Goal: Information Seeking & Learning: Learn about a topic

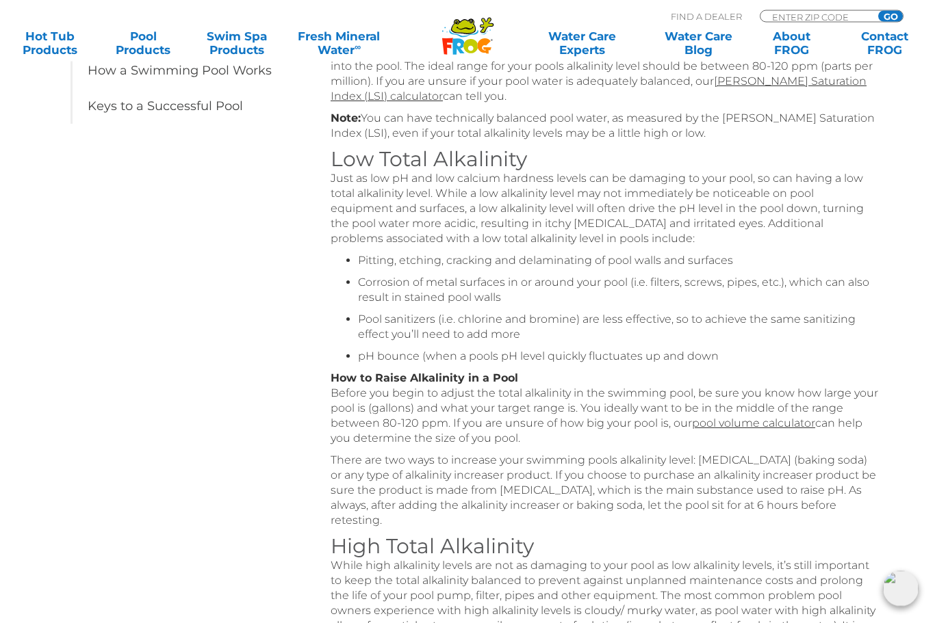
scroll to position [451, 0]
click at [810, 79] on link "Langelier Saturation Index (LSI) calculator" at bounding box center [599, 89] width 536 height 28
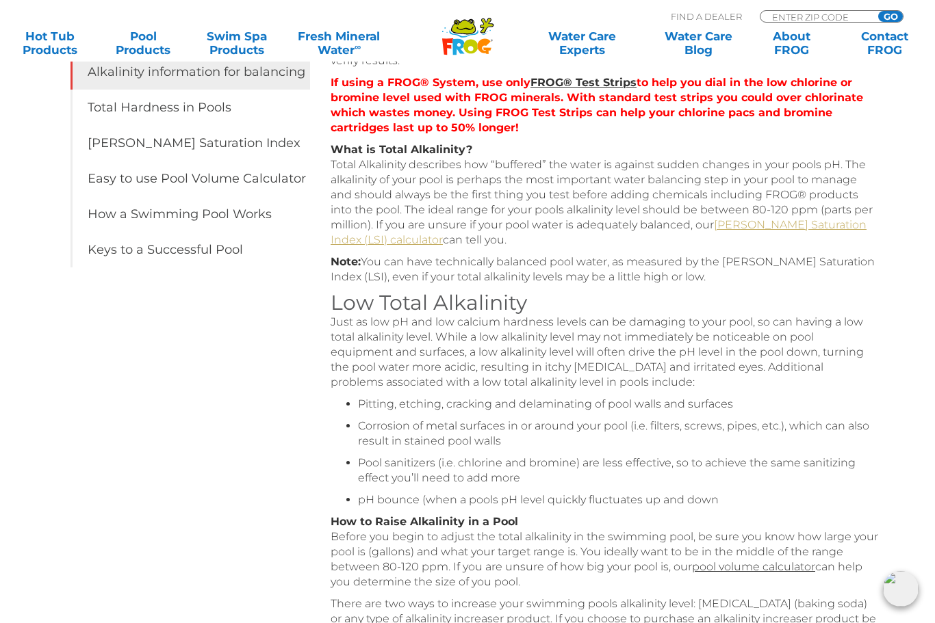
scroll to position [306, 0]
click at [744, 225] on link "Langelier Saturation Index (LSI) calculator" at bounding box center [599, 234] width 536 height 28
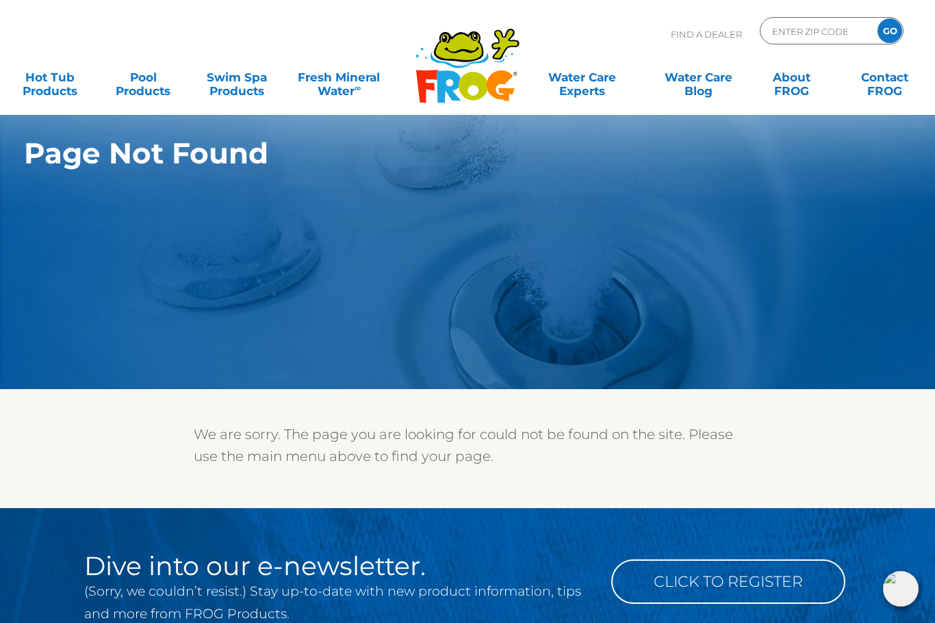
click at [782, 27] on input "ENTER ZIP CODE" at bounding box center [817, 31] width 92 height 20
type input "S"
type input "ENTER ZIP CODE"
click at [785, 36] on input "ENTER ZIP CODE" at bounding box center [817, 31] width 92 height 20
click at [159, 233] on section "Page Not Found" at bounding box center [467, 194] width 935 height 389
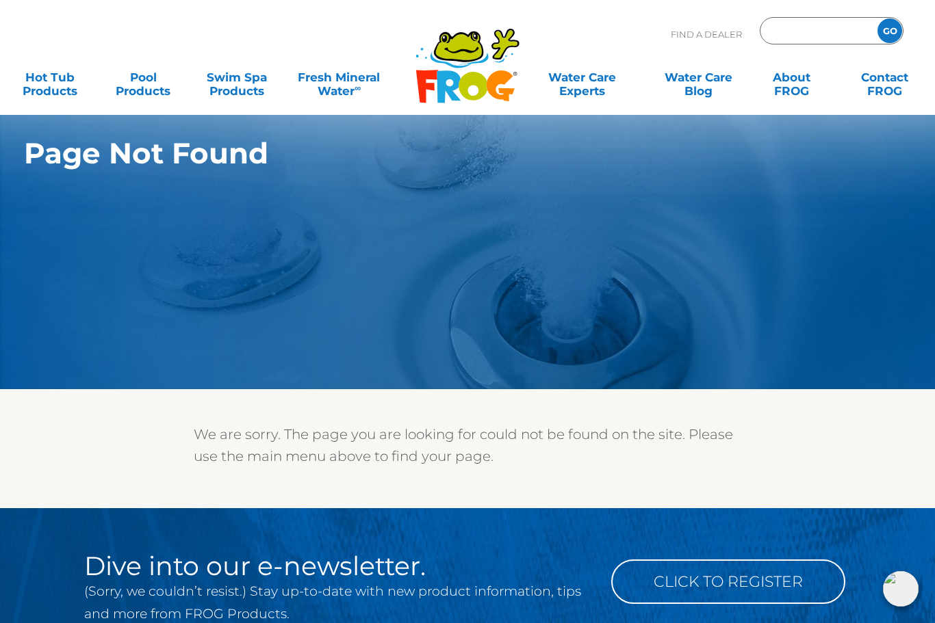
type input "ENTER ZIP CODE"
click at [785, 21] on input "ENTER ZIP CODE" at bounding box center [817, 31] width 92 height 20
type input "77904"
click at [890, 31] on input "GO" at bounding box center [889, 30] width 25 height 25
click at [893, 29] on input "GO" at bounding box center [889, 30] width 25 height 25
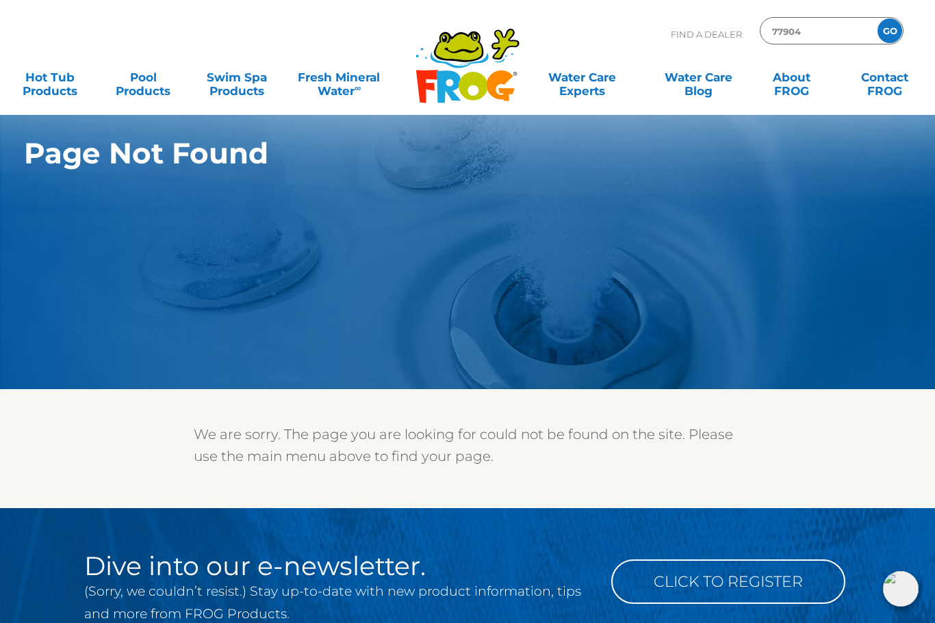
click at [888, 38] on input "GO" at bounding box center [889, 30] width 25 height 25
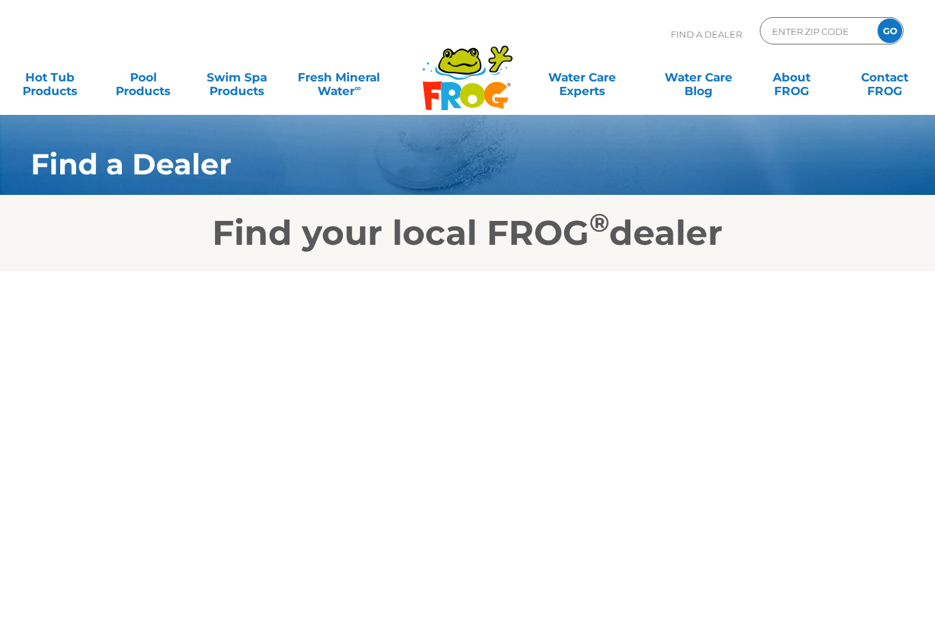
click at [892, 35] on input "GO" at bounding box center [889, 30] width 25 height 25
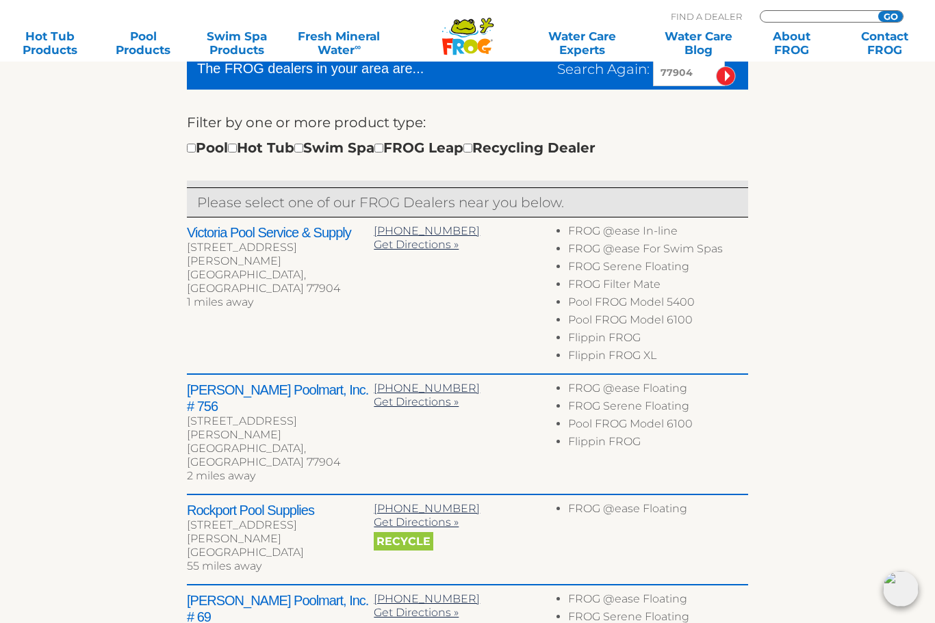
scroll to position [319, 0]
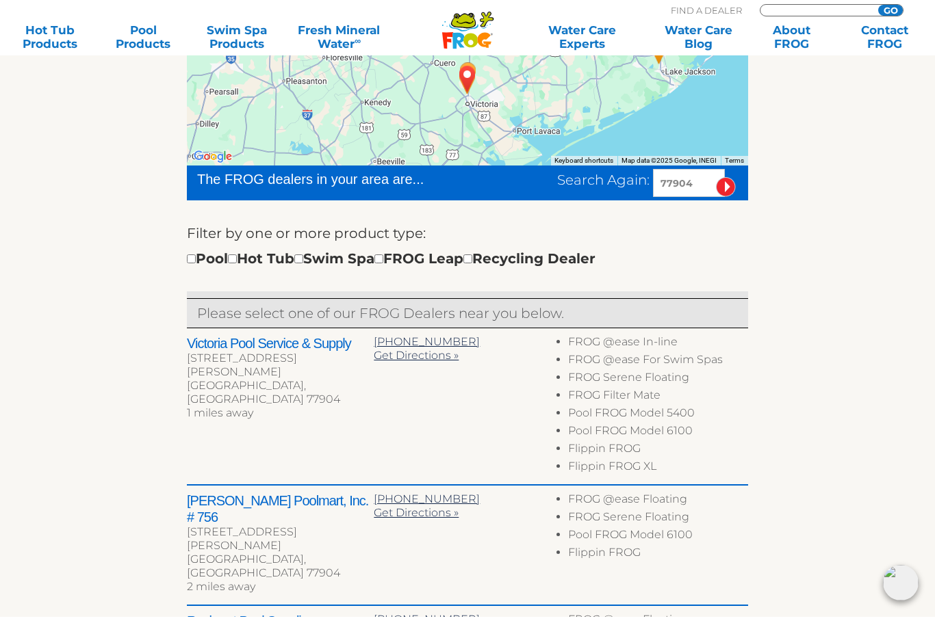
click at [204, 254] on div "Pool Hot Tub Swim Spa FROG Leap Recycling Dealer" at bounding box center [391, 265] width 409 height 22
type input "ENTER ZIP CODE"
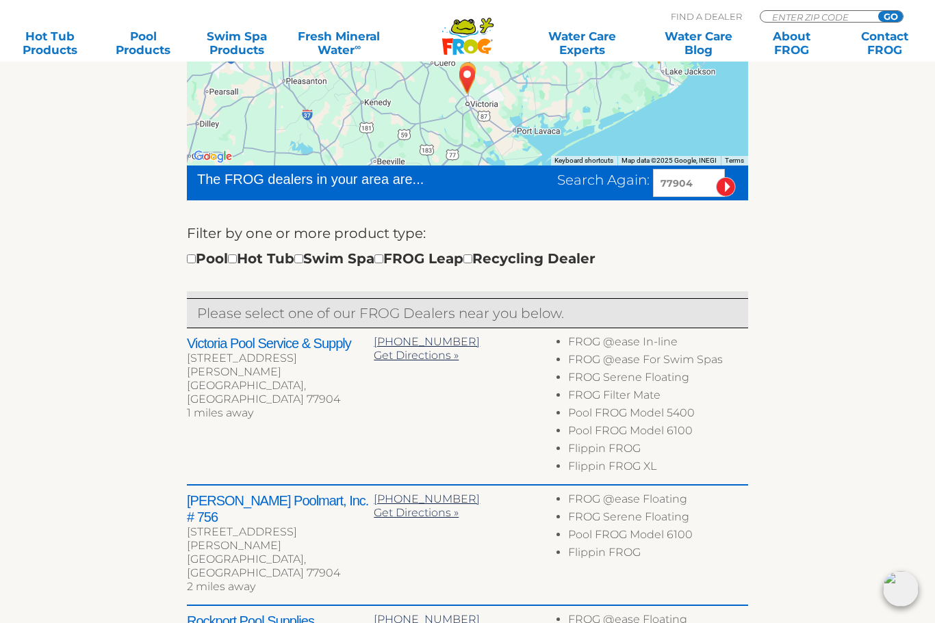
click at [181, 274] on div "To navigate the map with touch gestures double-tap and hold your finger on the …" at bounding box center [468, 498] width 842 height 972
click at [196, 259] on input "checkbox" at bounding box center [191, 259] width 9 height 9
checkbox input "true"
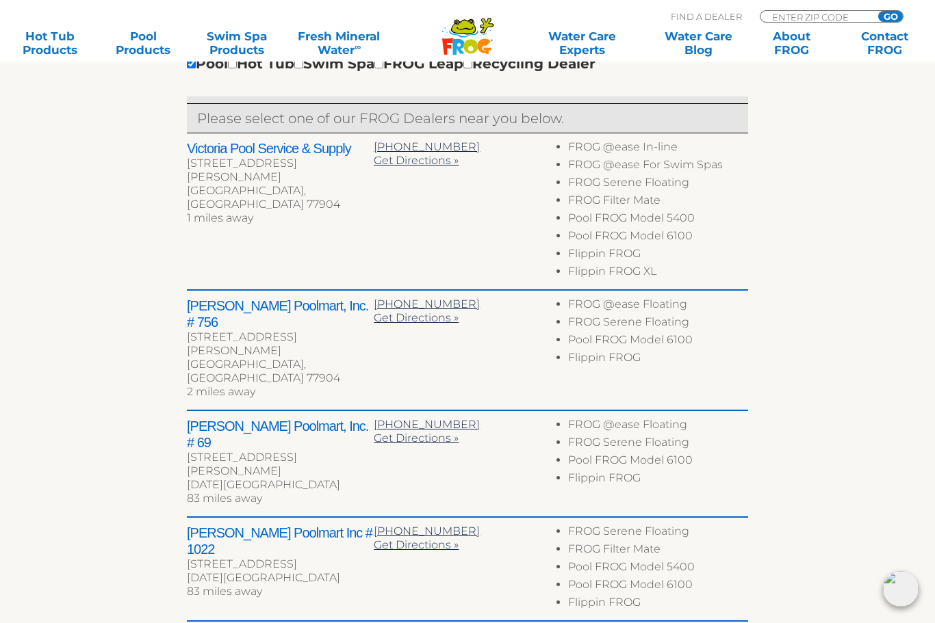
scroll to position [523, 0]
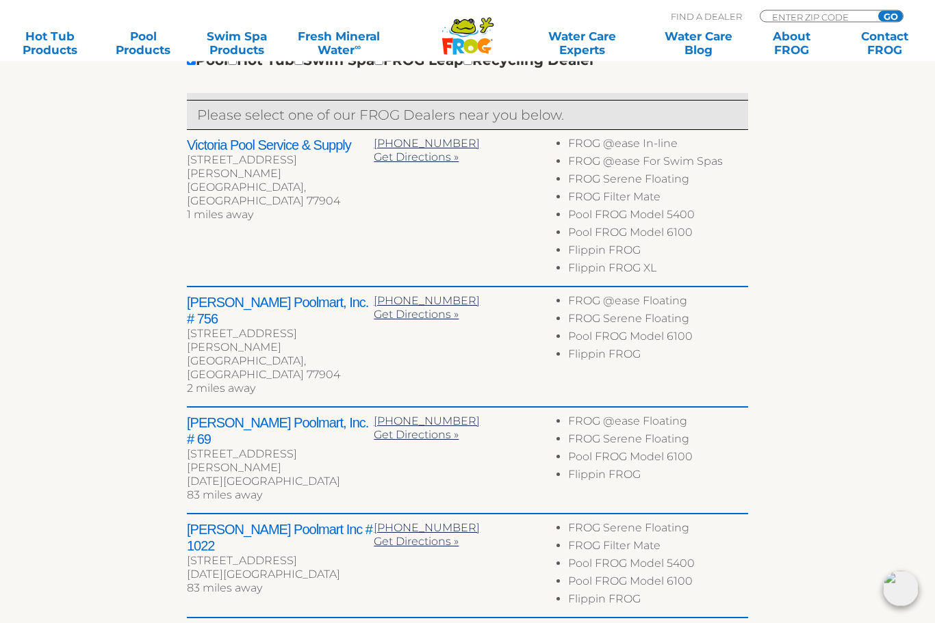
click at [579, 235] on li "Pool FROG Model 6100" at bounding box center [658, 236] width 180 height 18
click at [625, 233] on li "Pool FROG Model 6100" at bounding box center [658, 236] width 180 height 18
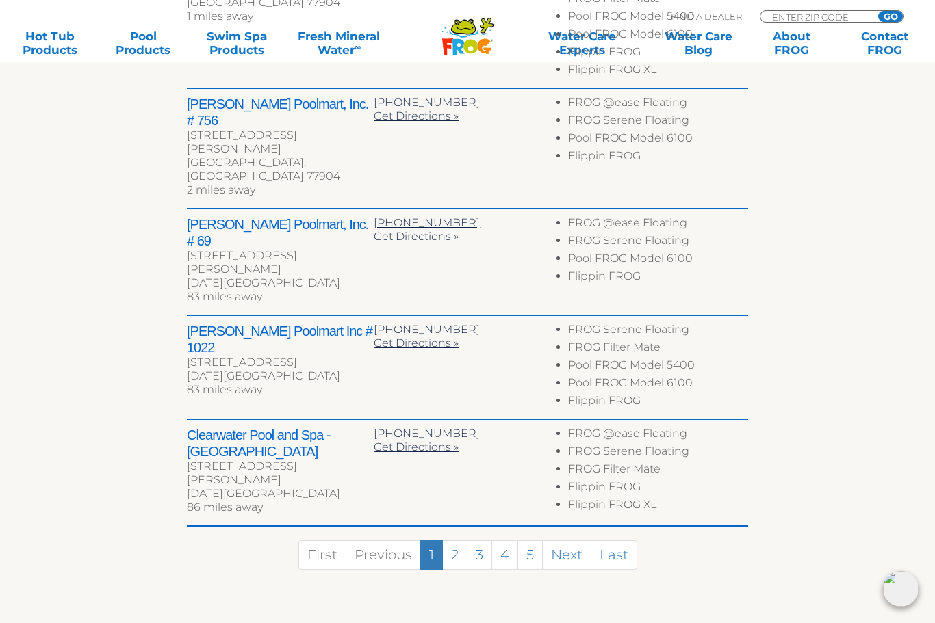
scroll to position [719, 0]
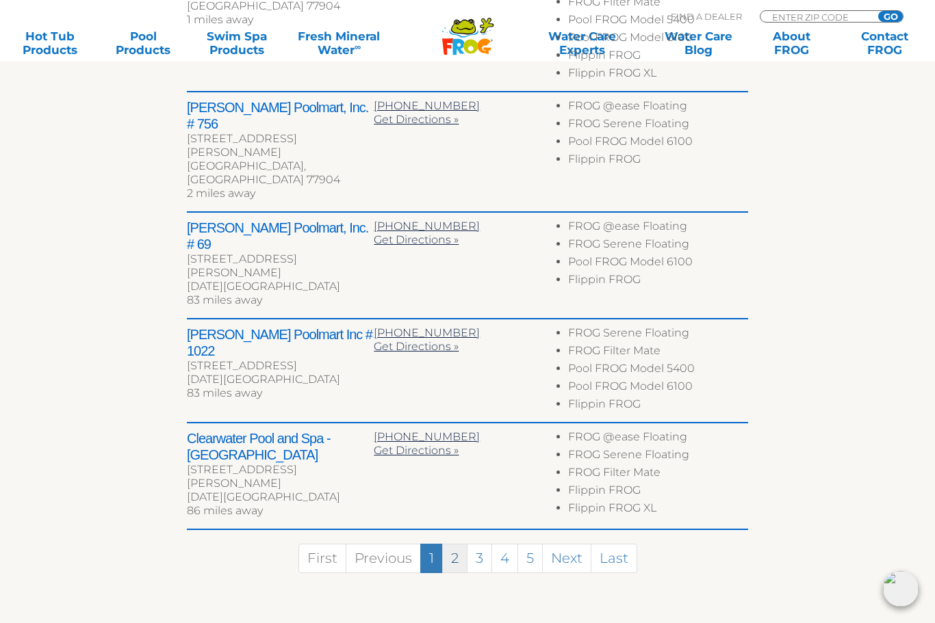
click at [456, 544] on link "2" at bounding box center [454, 558] width 25 height 29
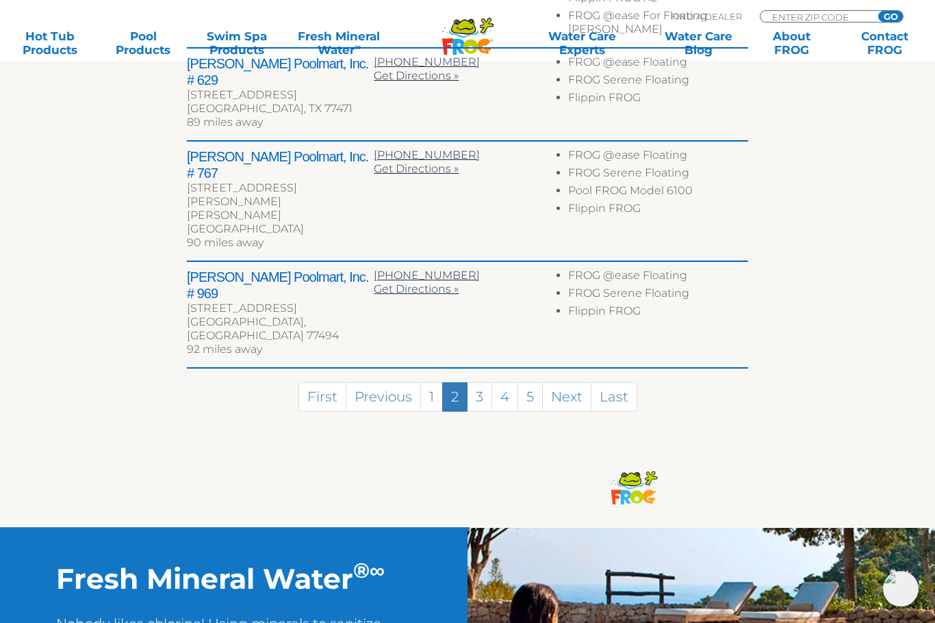
scroll to position [862, 0]
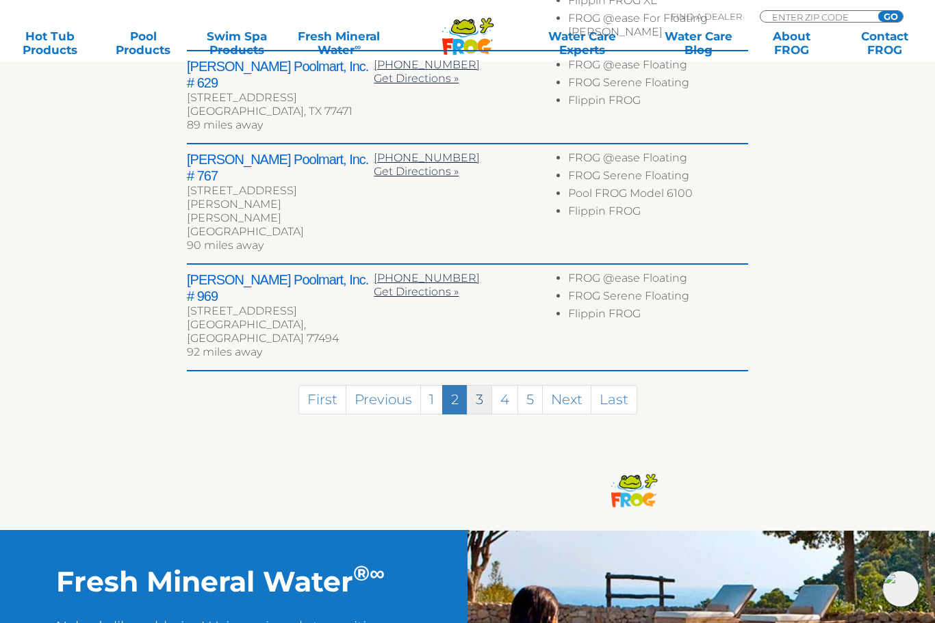
click at [489, 385] on link "3" at bounding box center [479, 399] width 25 height 29
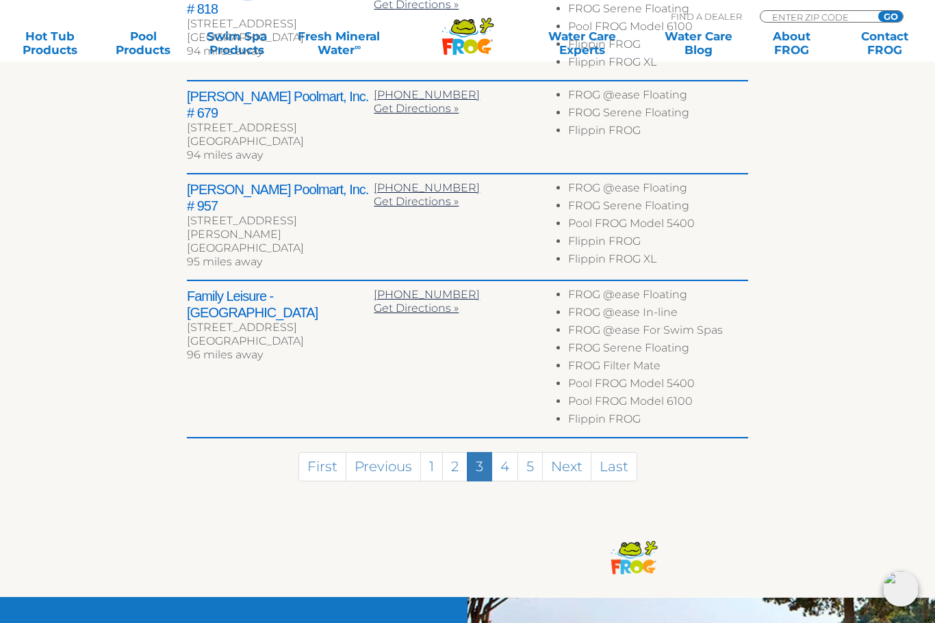
scroll to position [777, 0]
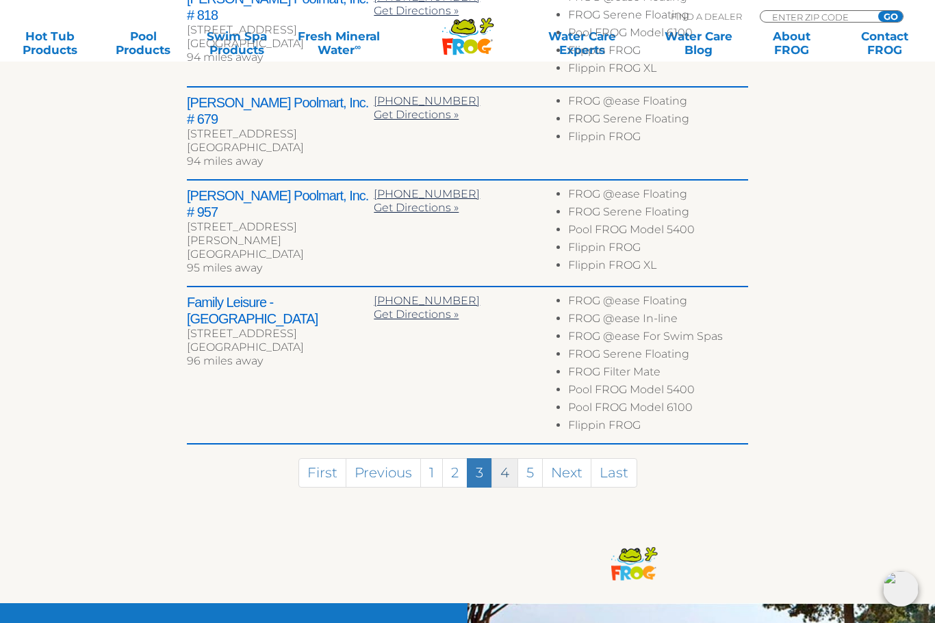
click at [501, 459] on link "4" at bounding box center [504, 473] width 27 height 29
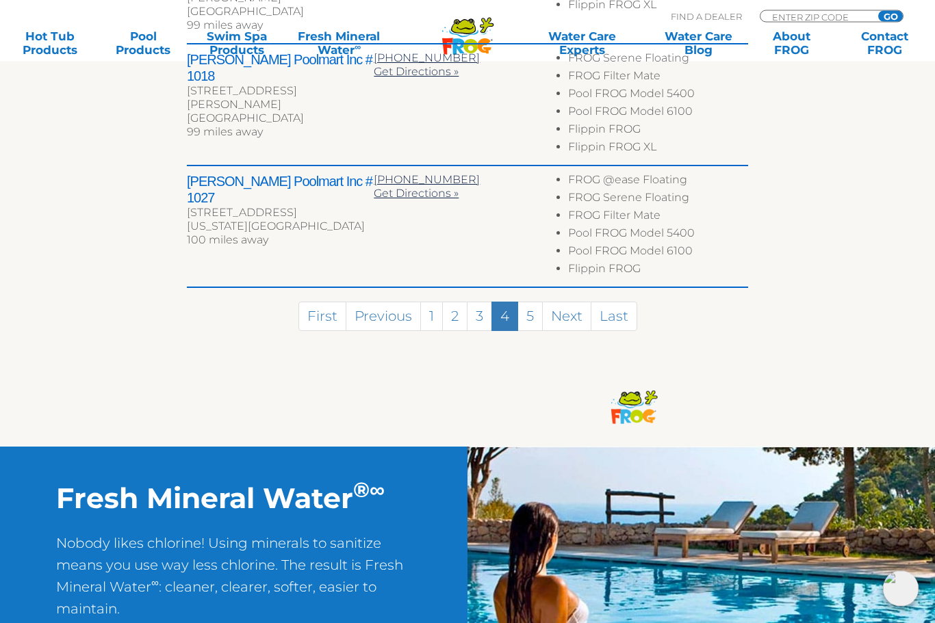
scroll to position [951, 0]
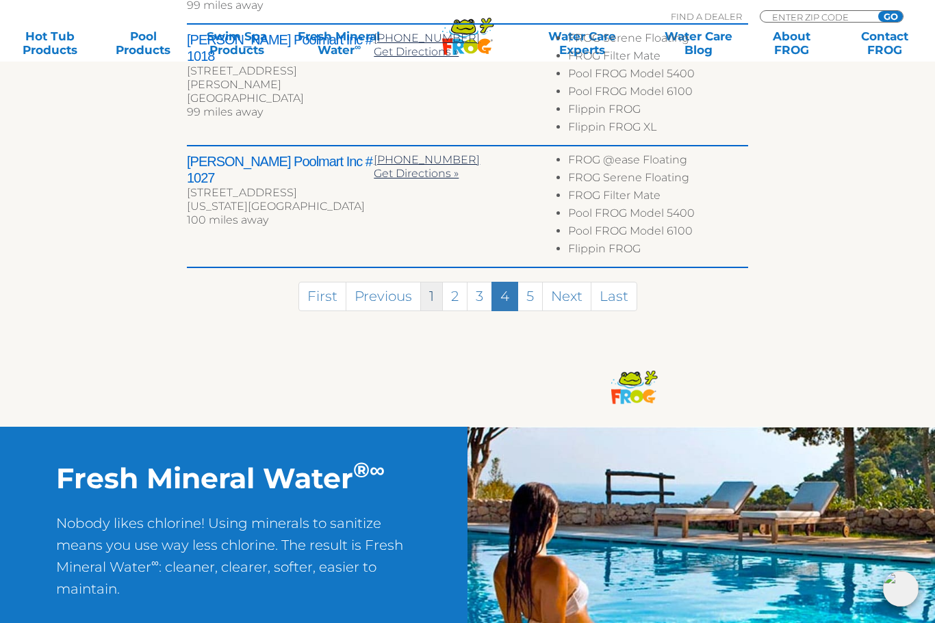
click at [433, 282] on link "1" at bounding box center [431, 296] width 23 height 29
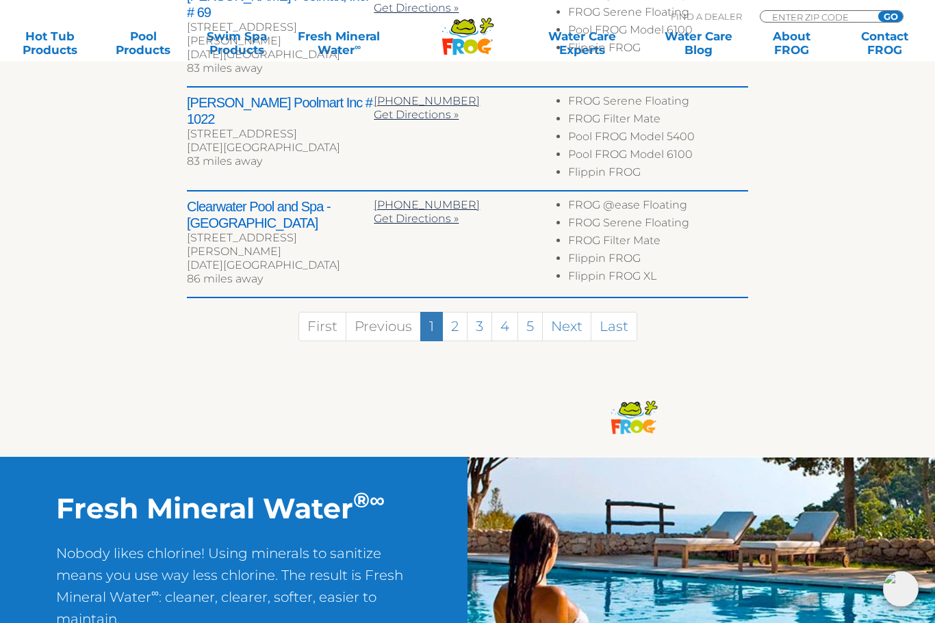
click at [431, 312] on link "1" at bounding box center [431, 326] width 23 height 29
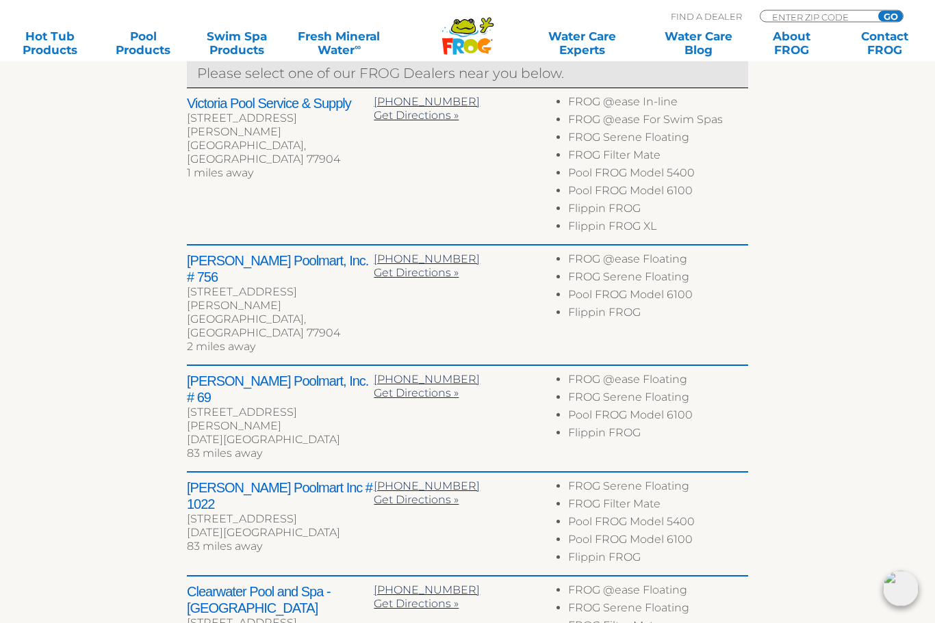
scroll to position [565, 0]
click at [72, 360] on div "To navigate the map with touch gestures double-tap and hold your finger on the …" at bounding box center [468, 265] width 842 height 989
click at [296, 107] on h2 "Victoria Pool Service & Supply" at bounding box center [280, 103] width 187 height 16
click at [338, 36] on link "Fresh Mineral Water ∞" at bounding box center [339, 42] width 91 height 27
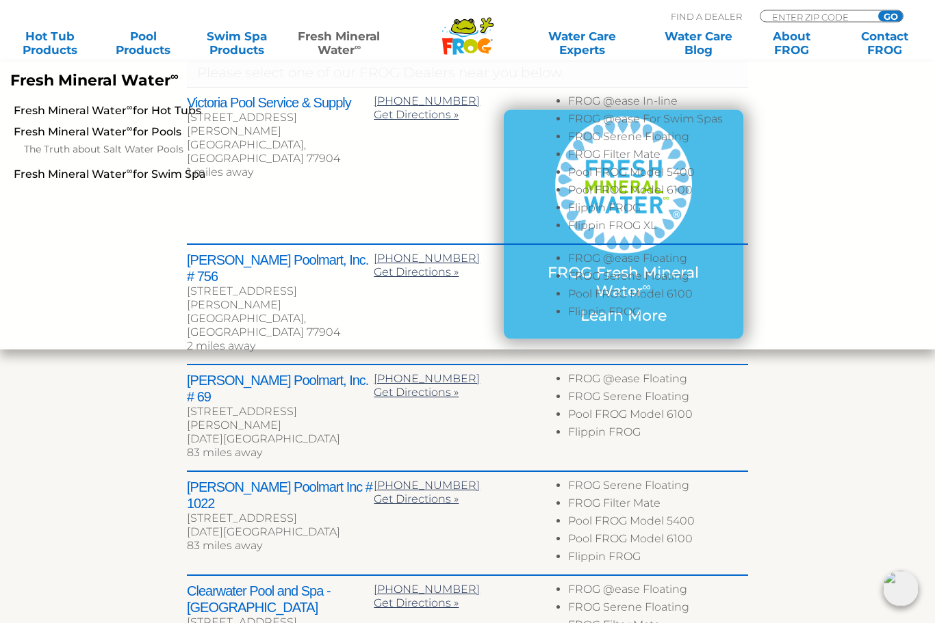
scroll to position [566, 0]
click at [346, 36] on link "Fresh Mineral Water ∞" at bounding box center [339, 42] width 91 height 27
click at [135, 149] on link "The Truth about Salt Water Pools" at bounding box center [167, 150] width 287 height 16
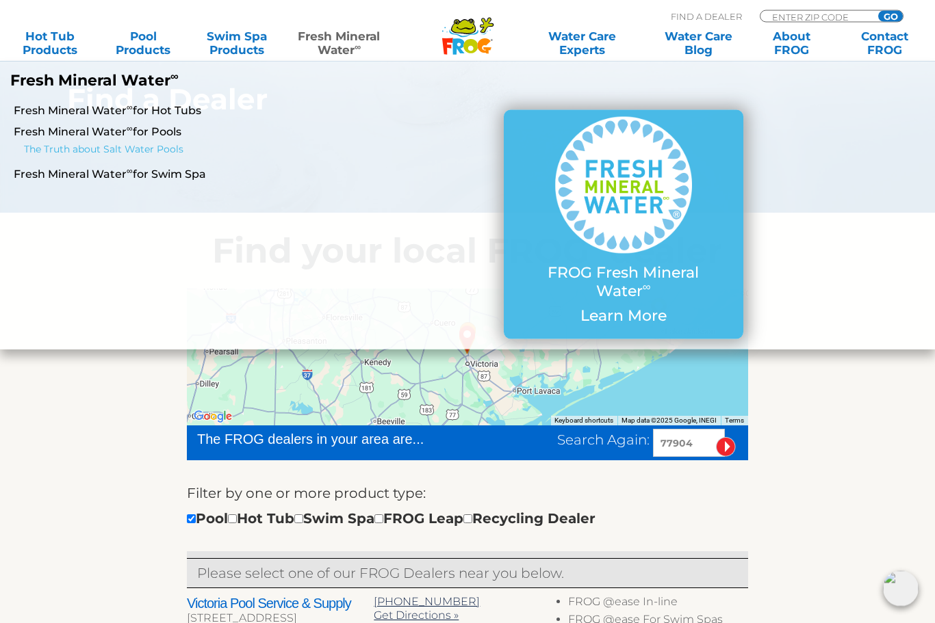
scroll to position [0, 0]
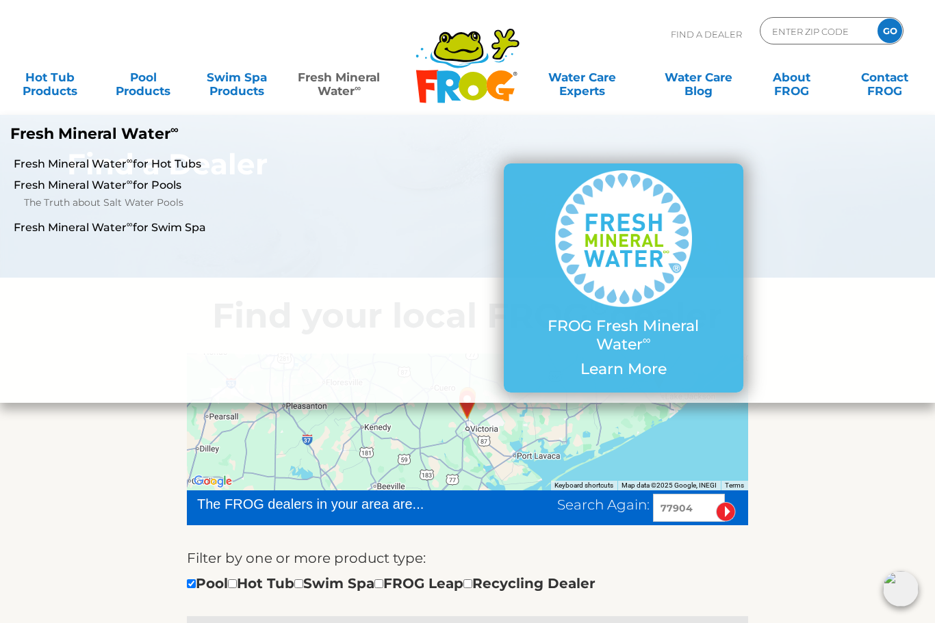
click at [331, 90] on link "Fresh Mineral Water ∞" at bounding box center [339, 77] width 91 height 27
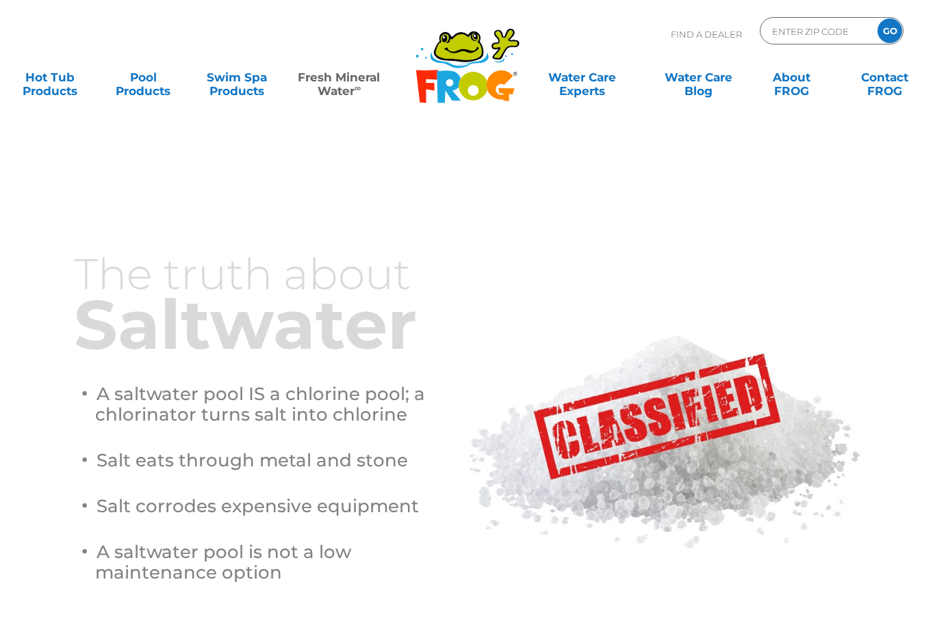
click at [116, 120] on div "The truth about Saltwater A saltwater pool IS a chlorine pool; a chlorinator tu…" at bounding box center [467, 374] width 821 height 520
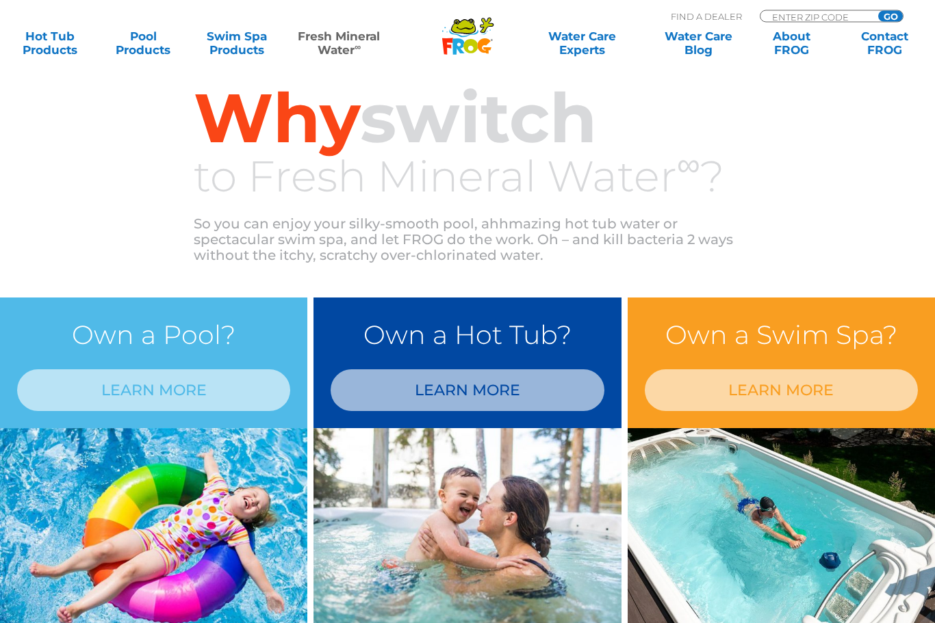
scroll to position [966, 0]
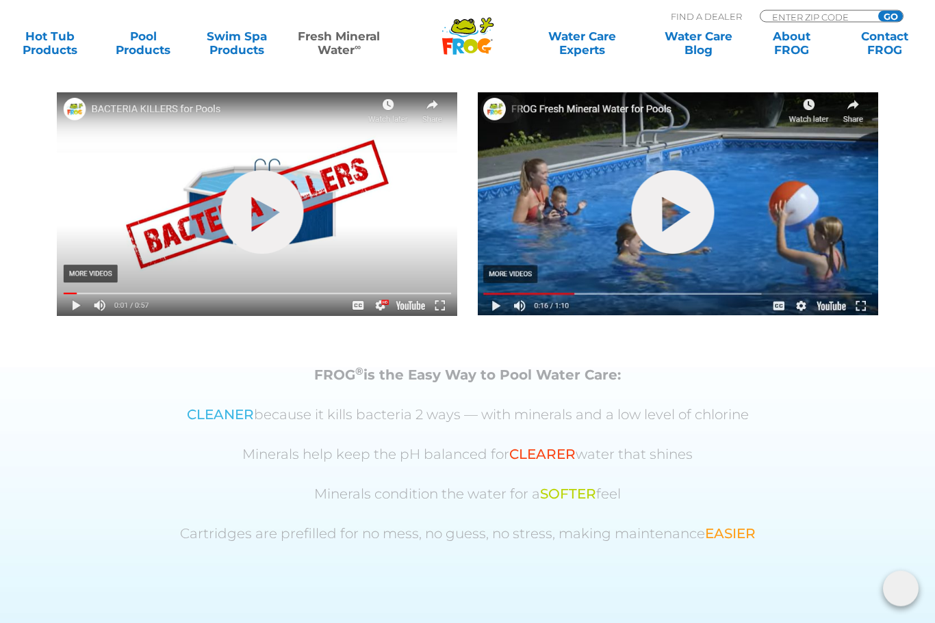
scroll to position [510, 0]
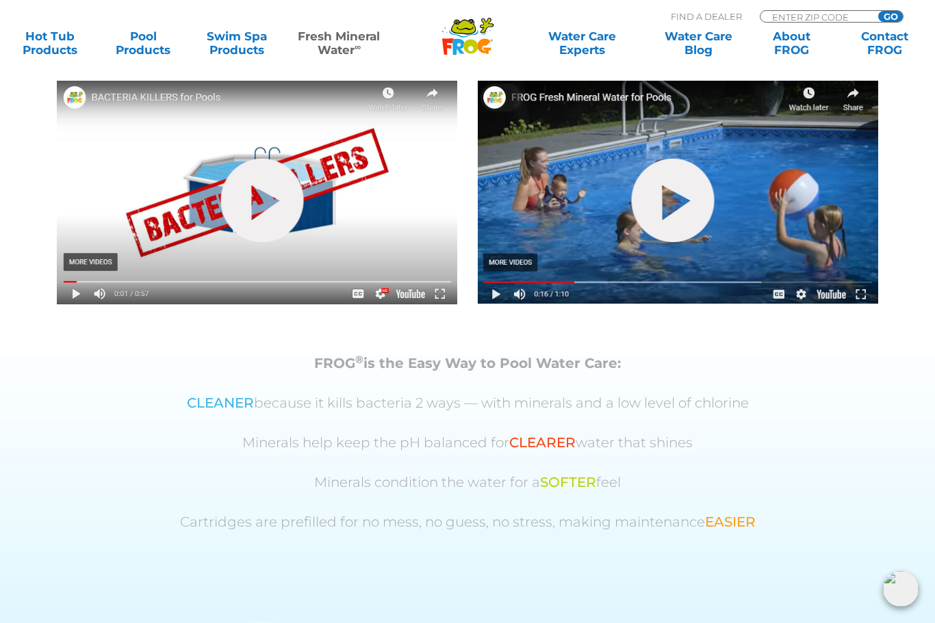
click at [555, 479] on span "SOFTER" at bounding box center [568, 482] width 56 height 16
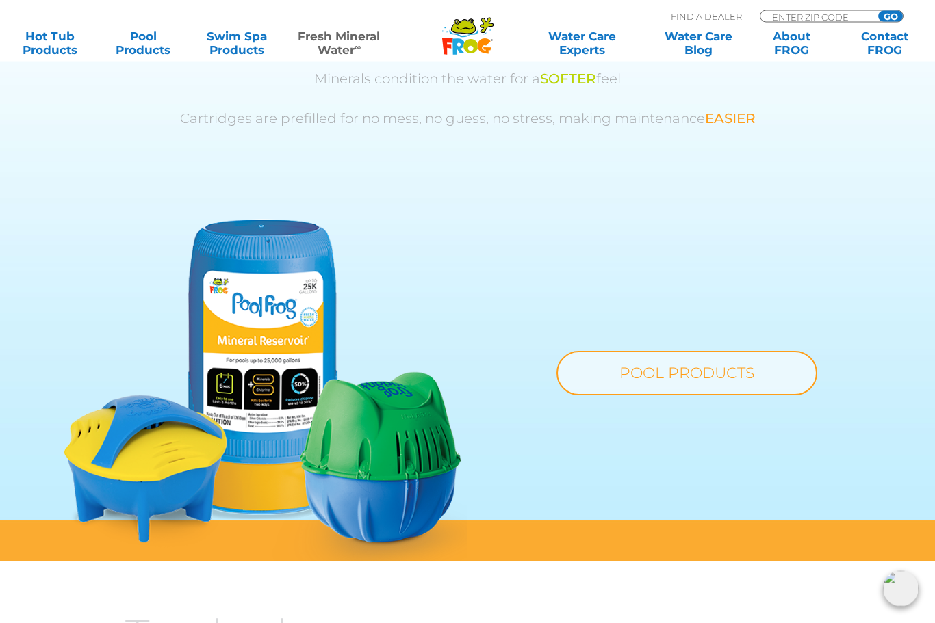
scroll to position [914, 0]
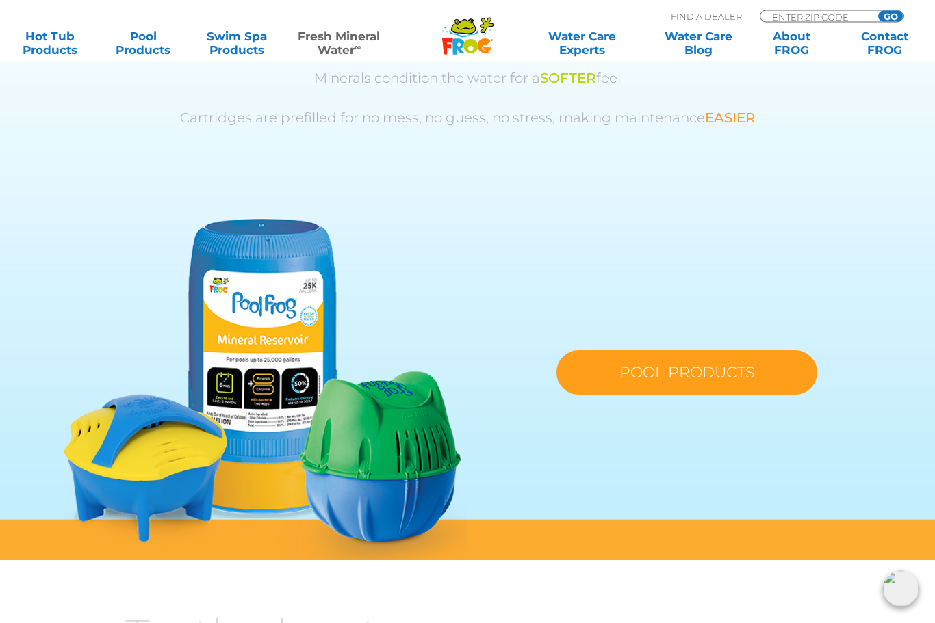
click at [729, 377] on link "POOL PRODUCTS" at bounding box center [686, 373] width 261 height 44
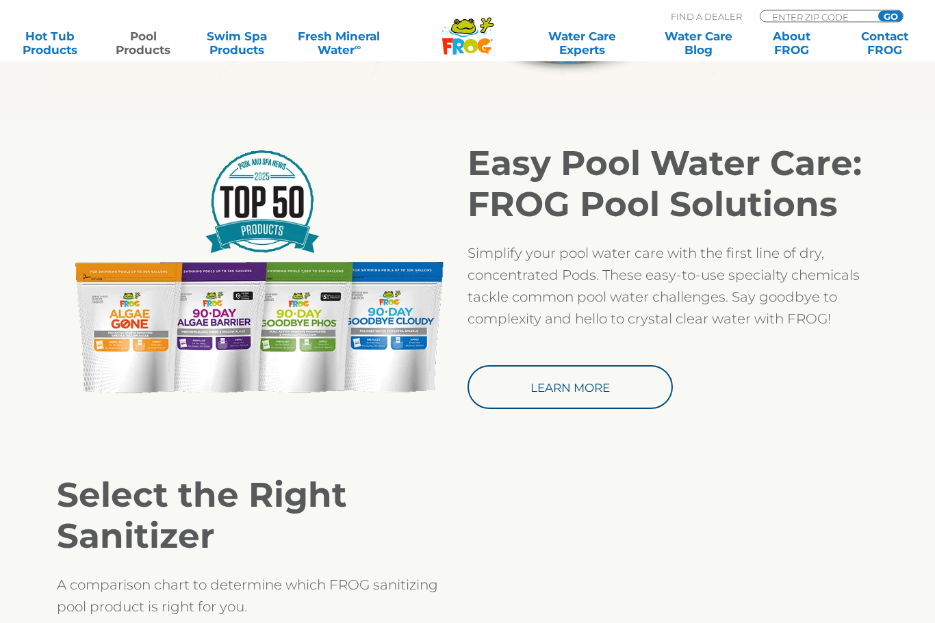
scroll to position [1074, 0]
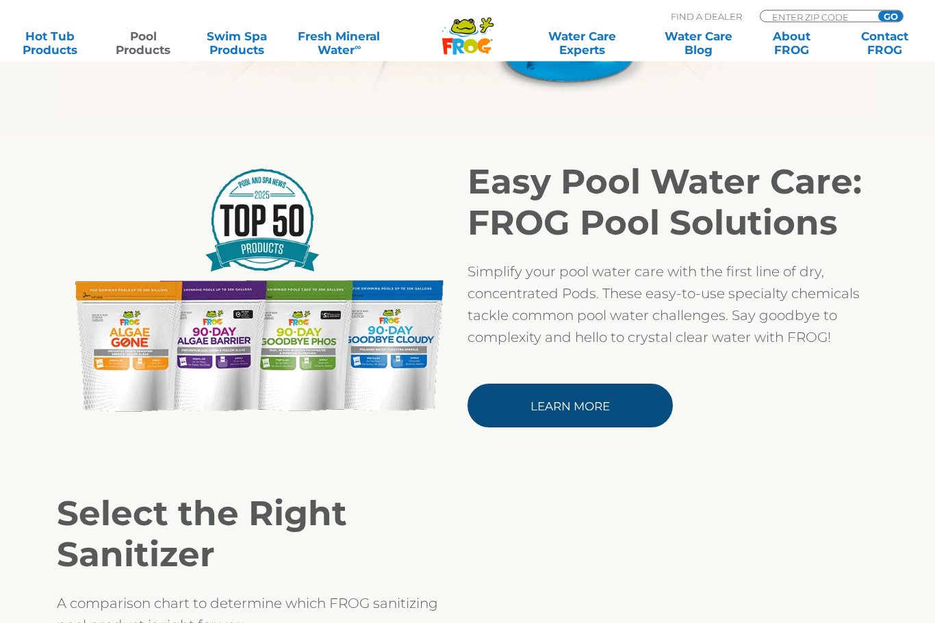
click at [603, 409] on link "Learn More" at bounding box center [569, 407] width 205 height 44
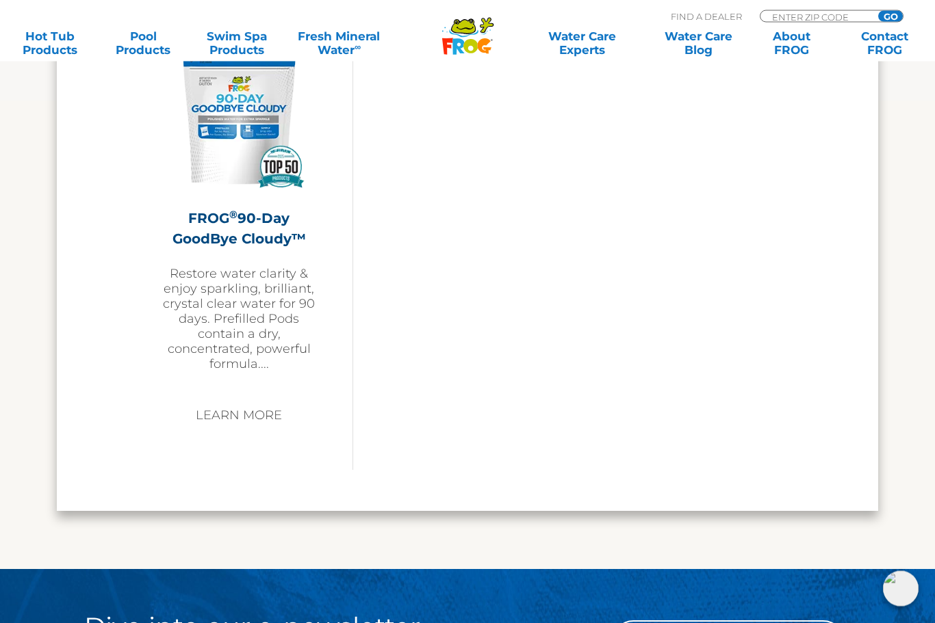
scroll to position [1951, 0]
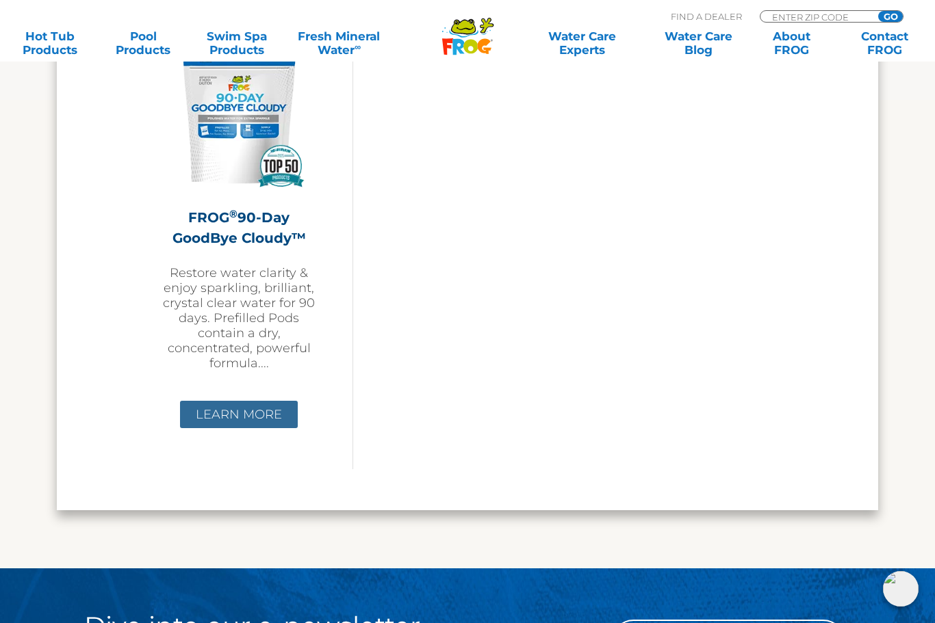
click at [250, 408] on link "Learn More" at bounding box center [239, 414] width 118 height 27
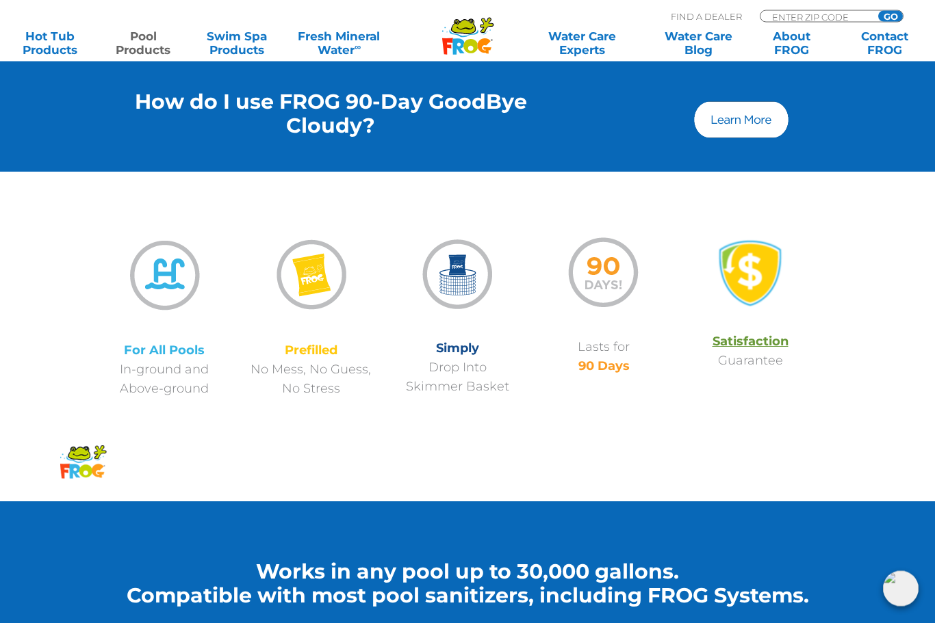
scroll to position [1221, 0]
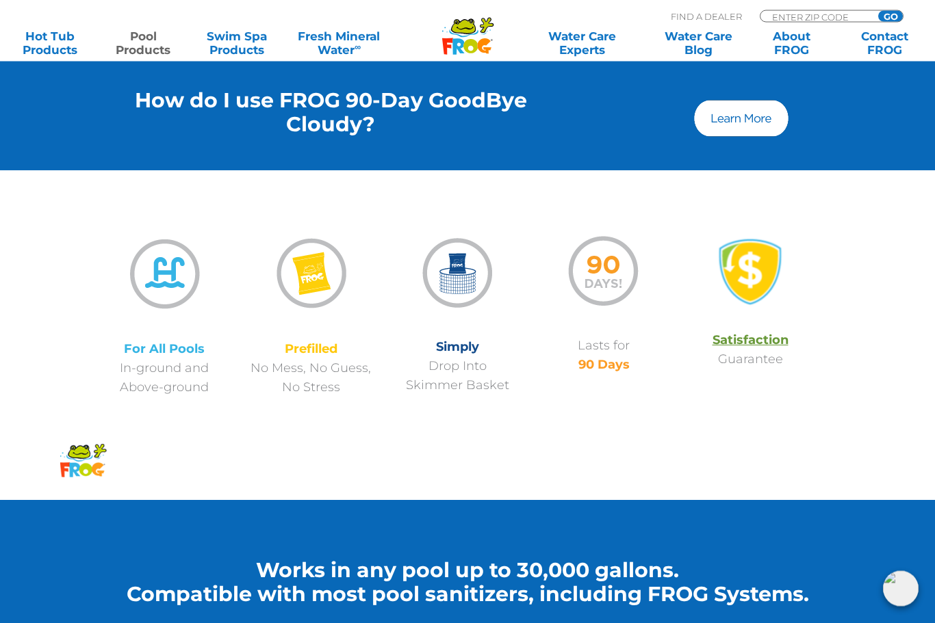
click at [308, 364] on p "Prefilled No Mess, No Guess, No Stress" at bounding box center [310, 368] width 146 height 57
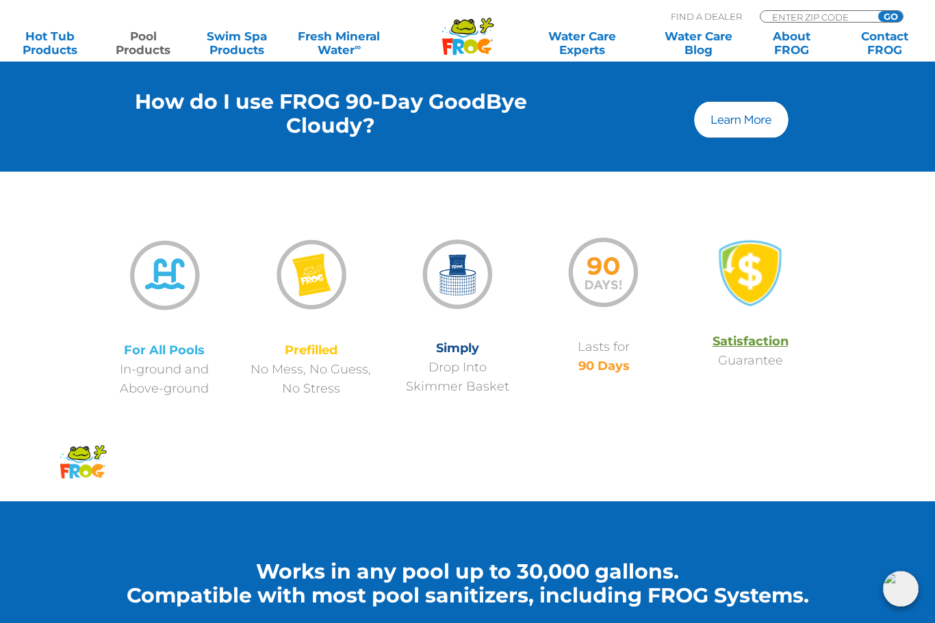
click at [313, 292] on img at bounding box center [311, 275] width 90 height 88
click at [308, 357] on strong "Prefilled" at bounding box center [311, 350] width 53 height 15
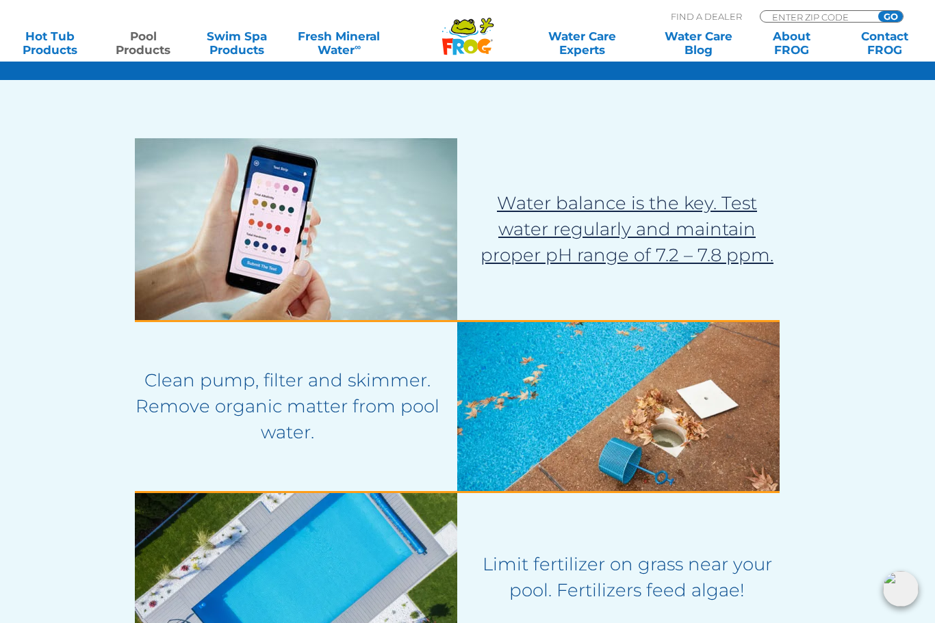
scroll to position [2438, 0]
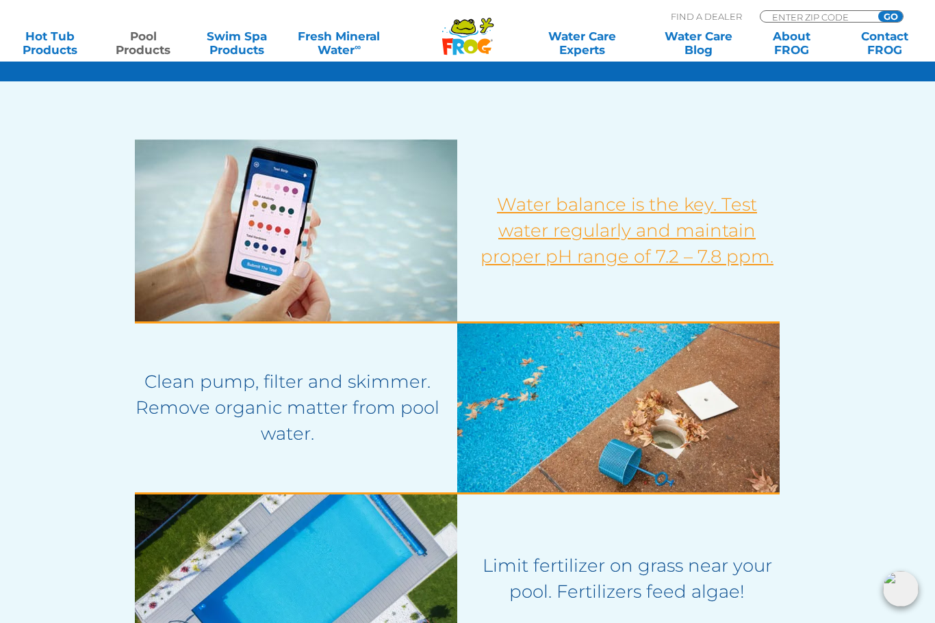
click at [718, 253] on span "Water balance is the key. Test water regularly and maintain proper pH range of …" at bounding box center [626, 231] width 293 height 74
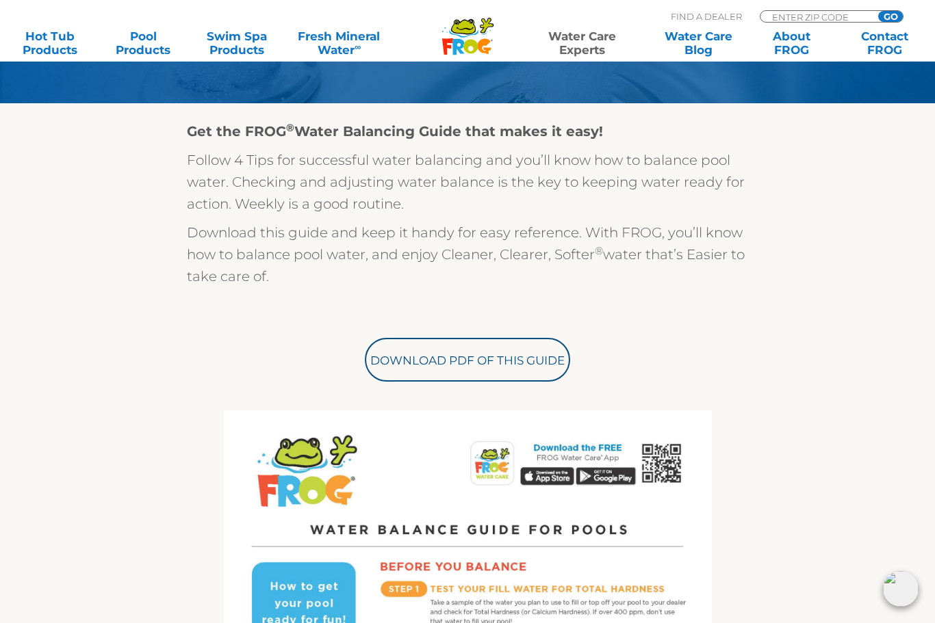
scroll to position [287, 0]
click at [99, 534] on div "Get the FROG ® Water Balancing Guide that makes it easy! Follow 4 Tips for succ…" at bounding box center [468, 584] width 842 height 960
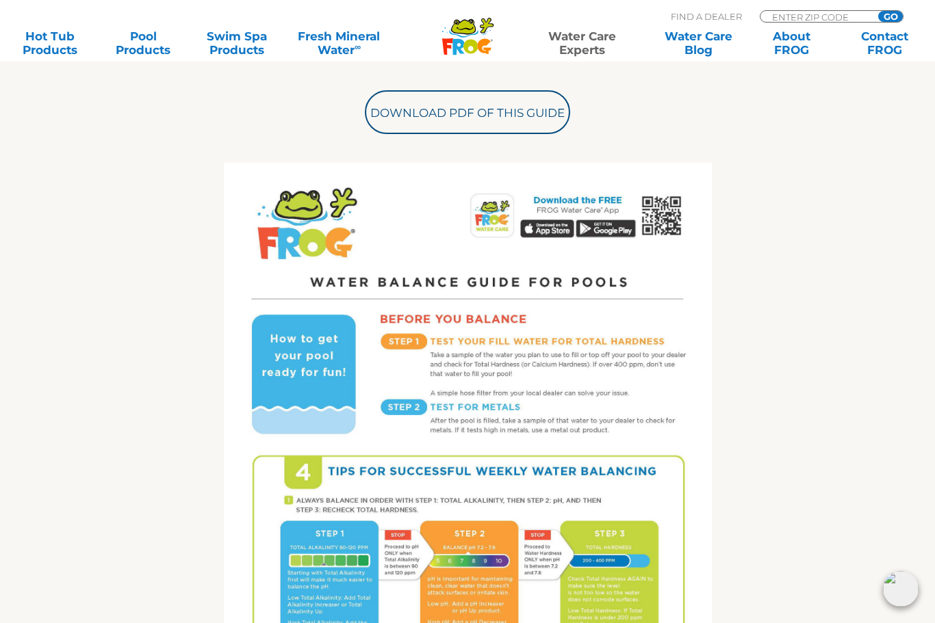
scroll to position [466, 0]
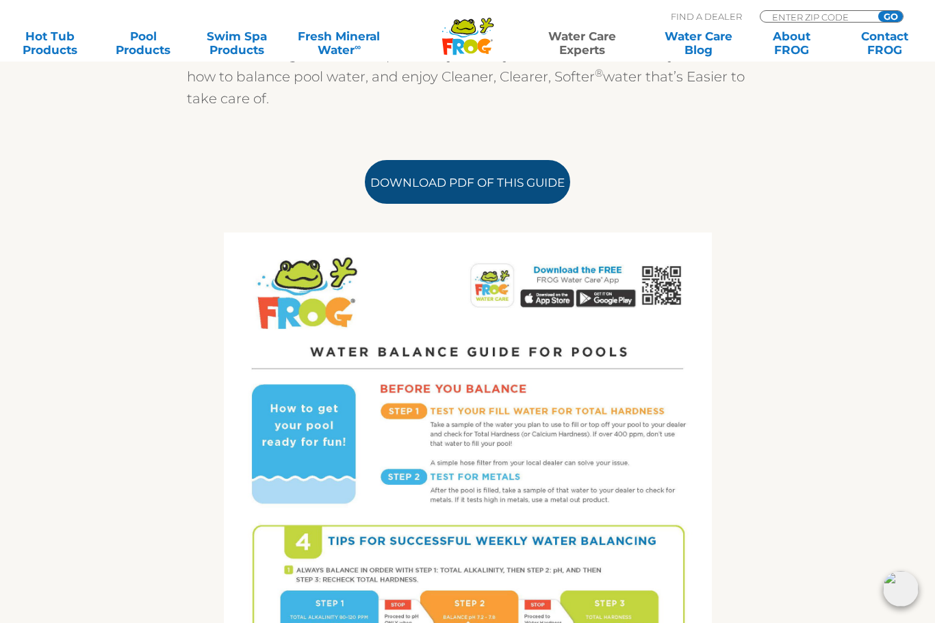
click at [486, 176] on link "Download PDF of this Guide" at bounding box center [467, 182] width 205 height 44
